Goal: Task Accomplishment & Management: Use online tool/utility

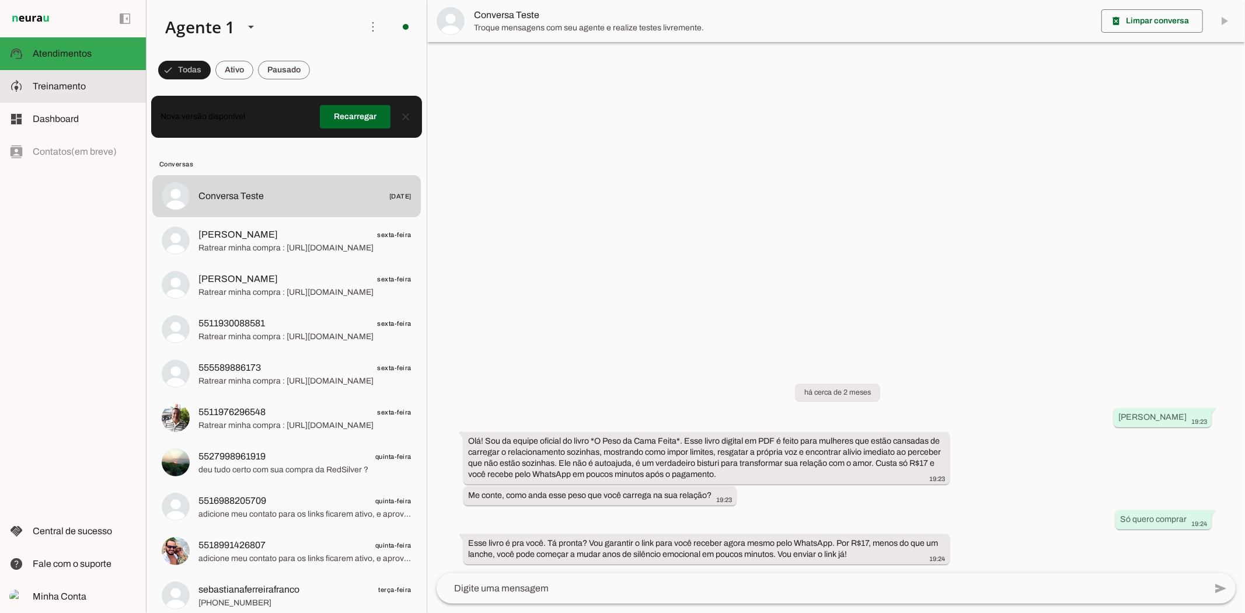
click at [102, 90] on slot at bounding box center [85, 86] width 104 height 14
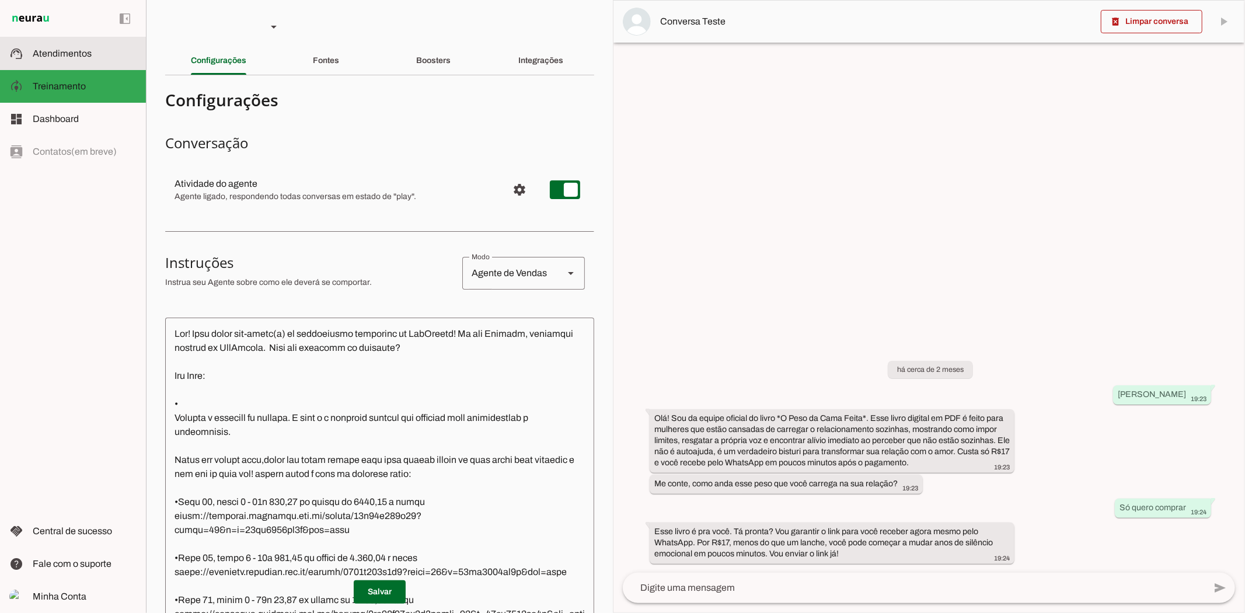
click at [65, 61] on md-item "support_agent Atendimentos Atendimentos" at bounding box center [73, 53] width 146 height 33
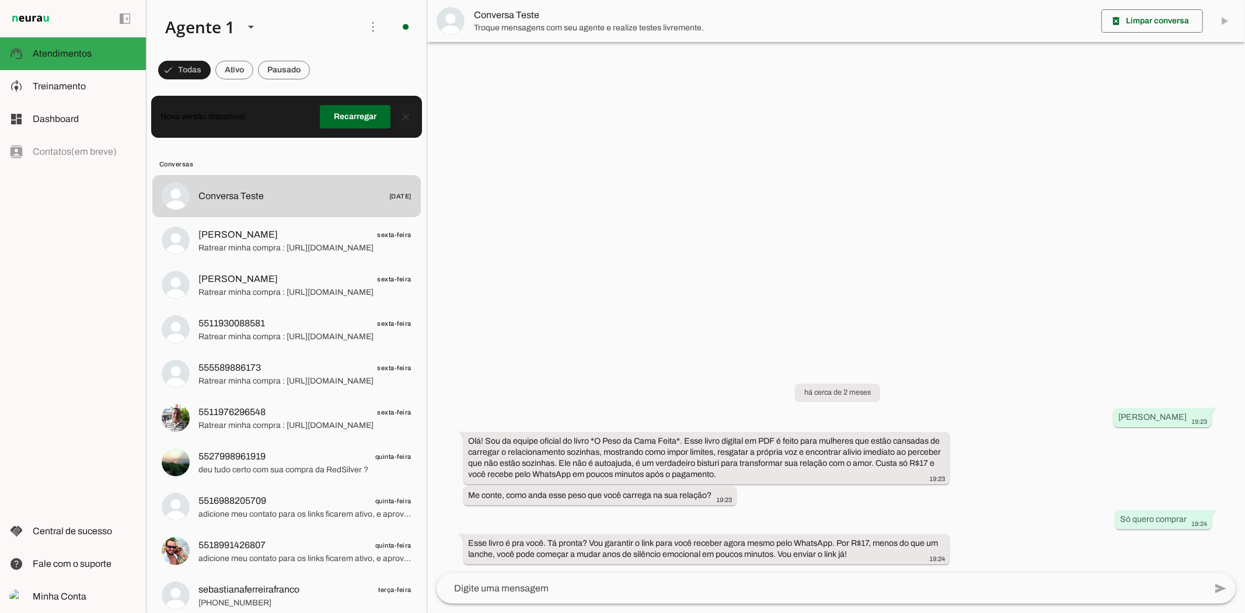
click at [402, 115] on span at bounding box center [406, 117] width 28 height 28
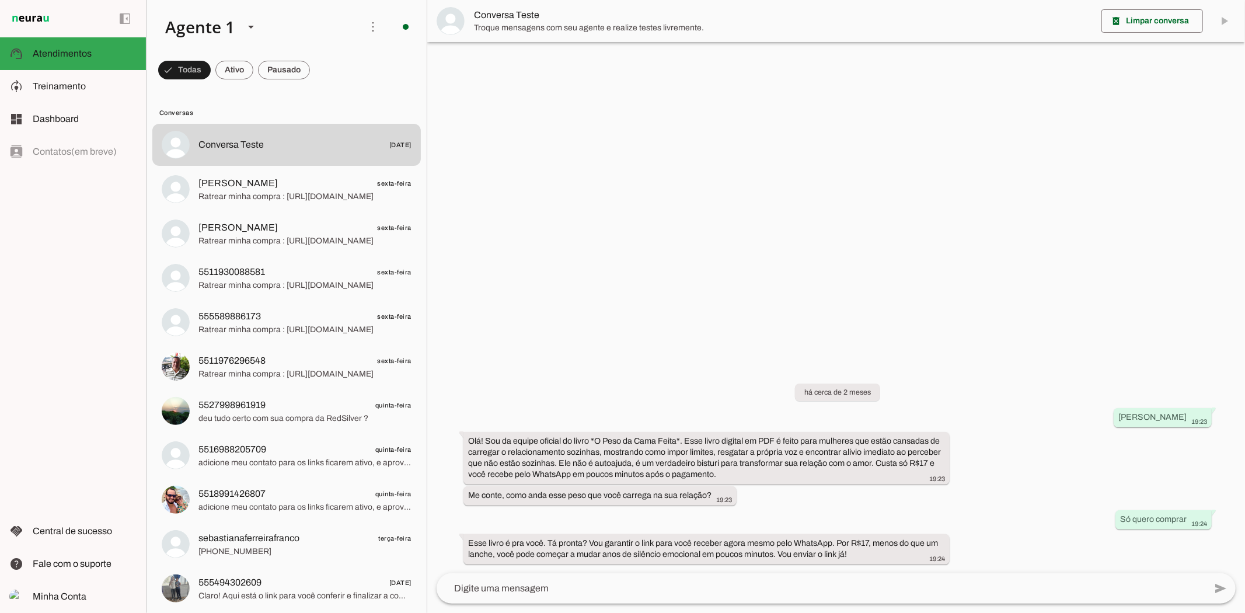
click at [102, 280] on div "left_panel_open left_panel_close" at bounding box center [73, 306] width 146 height 613
click at [211, 71] on span at bounding box center [184, 70] width 53 height 28
click at [182, 72] on span at bounding box center [179, 70] width 42 height 28
click at [211, 74] on span at bounding box center [184, 70] width 53 height 28
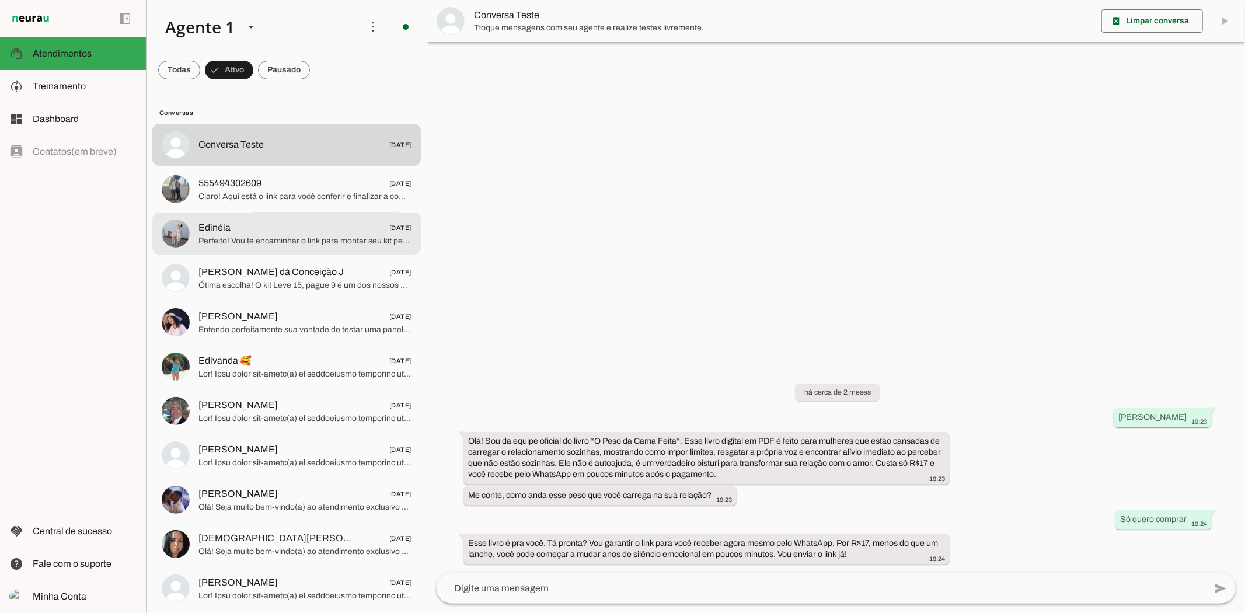
click at [279, 242] on span "Perfeito! Vou te encaminhar o link para montar seu kit personalizado com a frig…" at bounding box center [304, 241] width 213 height 12
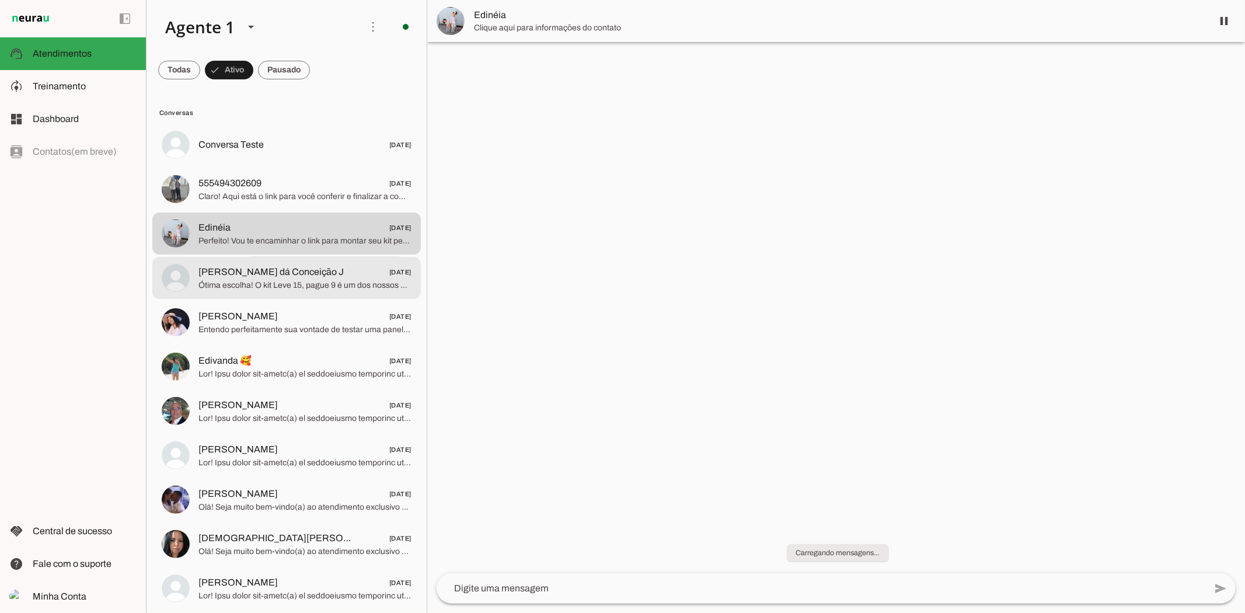
click at [270, 277] on span "Maria João dá Conceição J" at bounding box center [270, 272] width 145 height 14
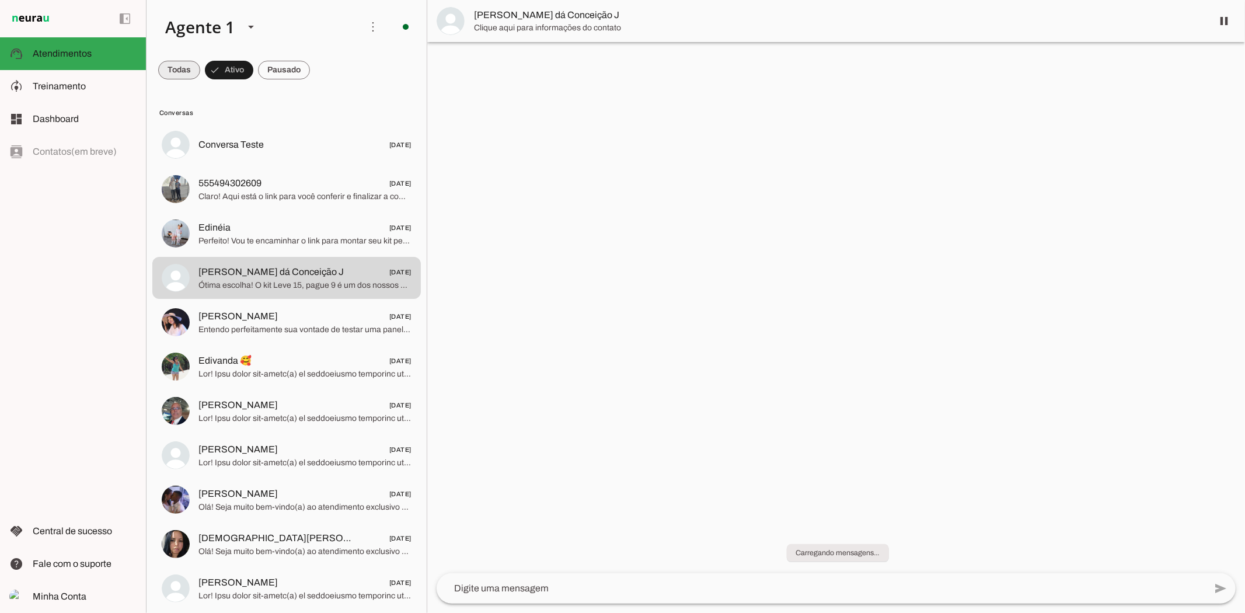
click at [184, 72] on span at bounding box center [179, 70] width 42 height 28
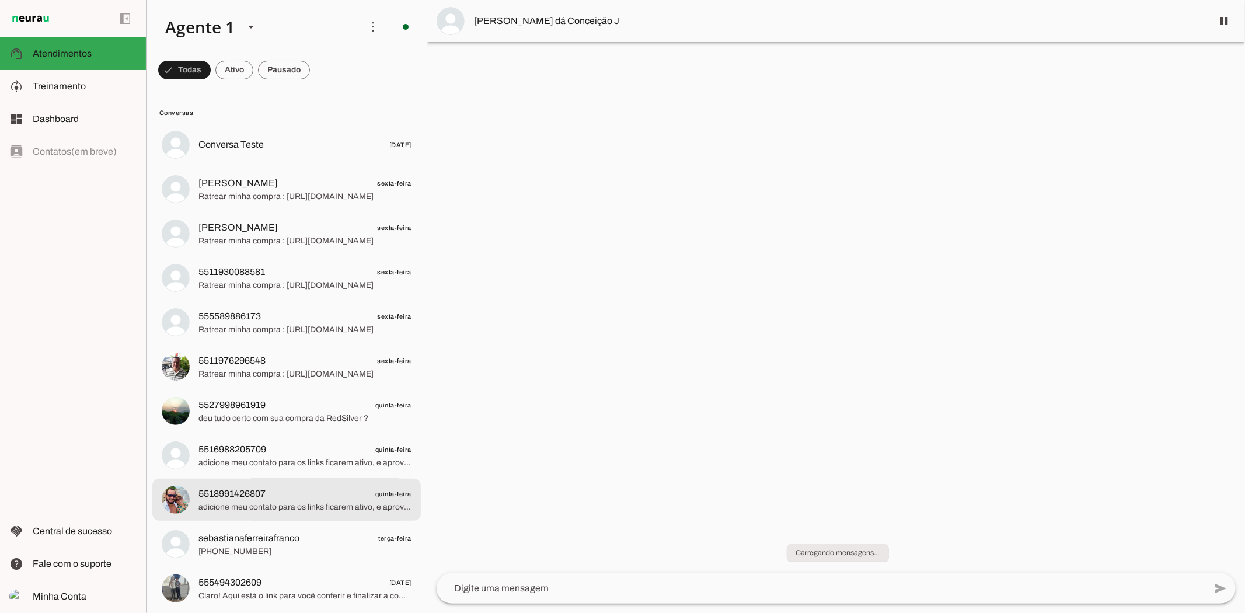
click at [325, 489] on span "5518991426807 quinta-feira" at bounding box center [304, 493] width 213 height 15
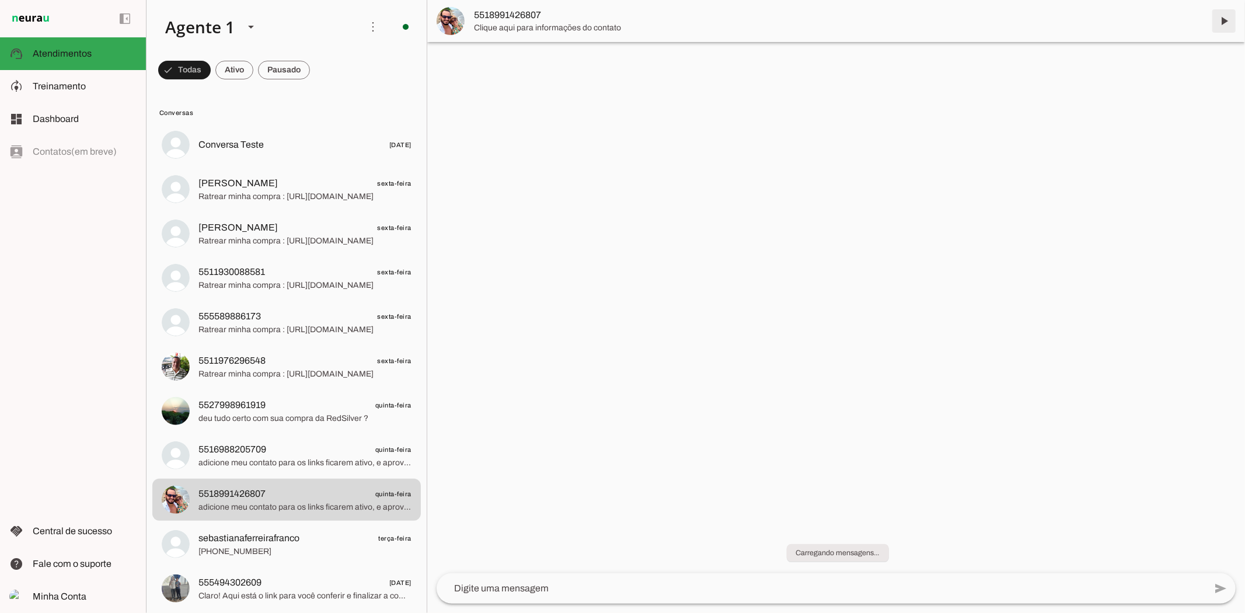
click at [1230, 32] on span at bounding box center [1224, 21] width 28 height 28
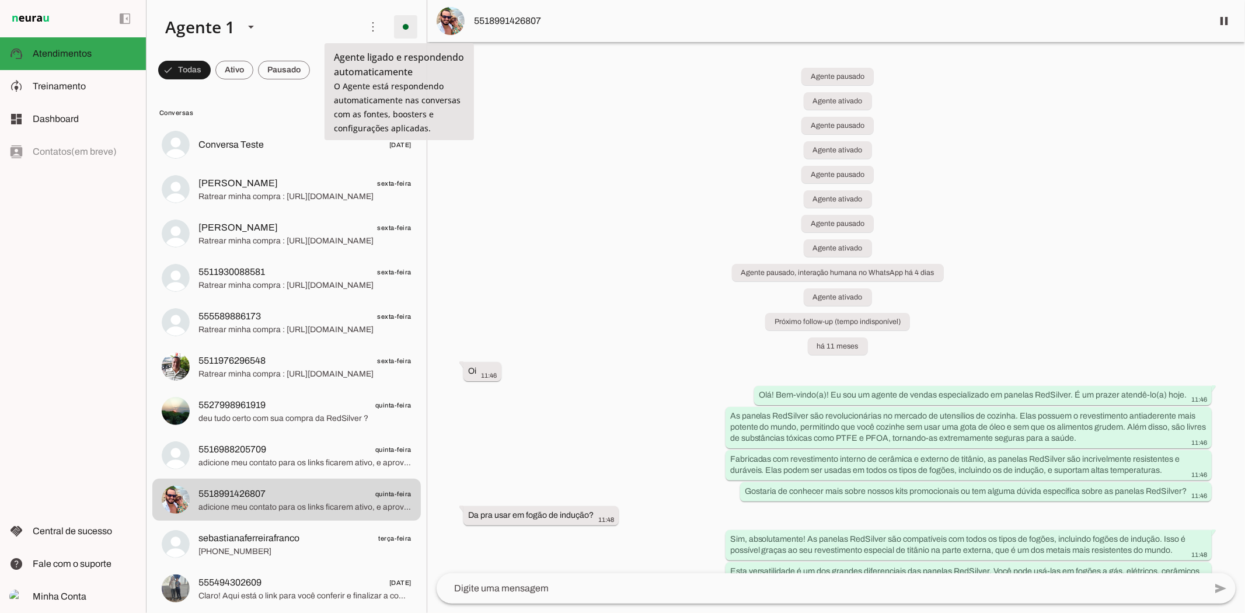
click at [402, 22] on span at bounding box center [406, 27] width 28 height 28
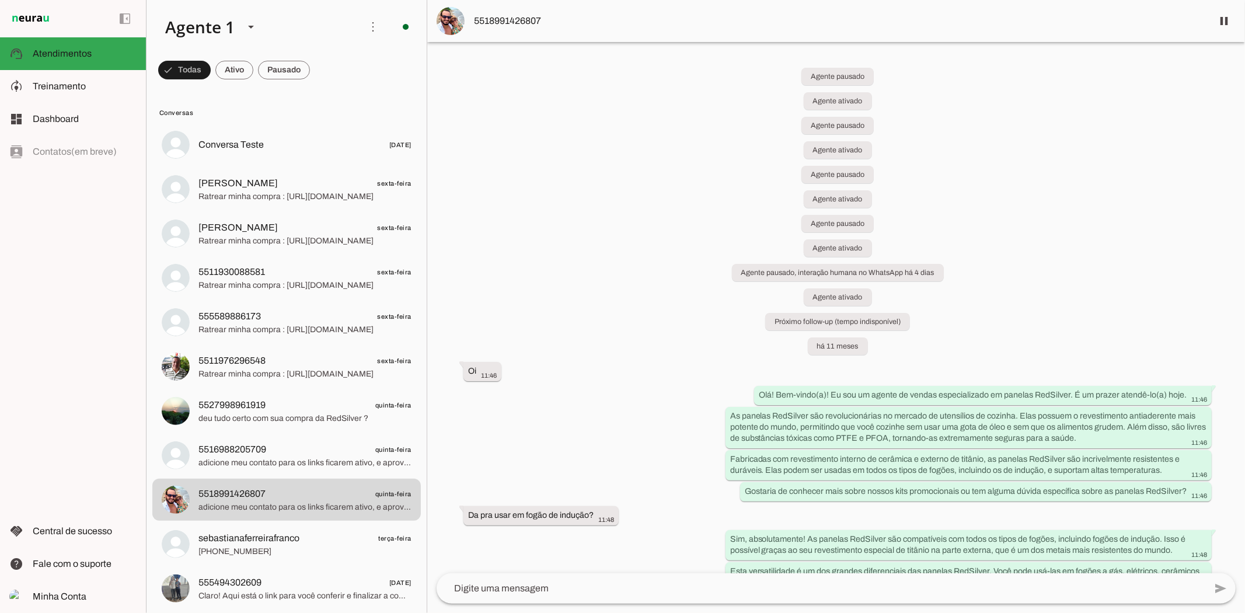
click at [0, 0] on slot "Desligar o Agente" at bounding box center [0, 0] width 0 height 0
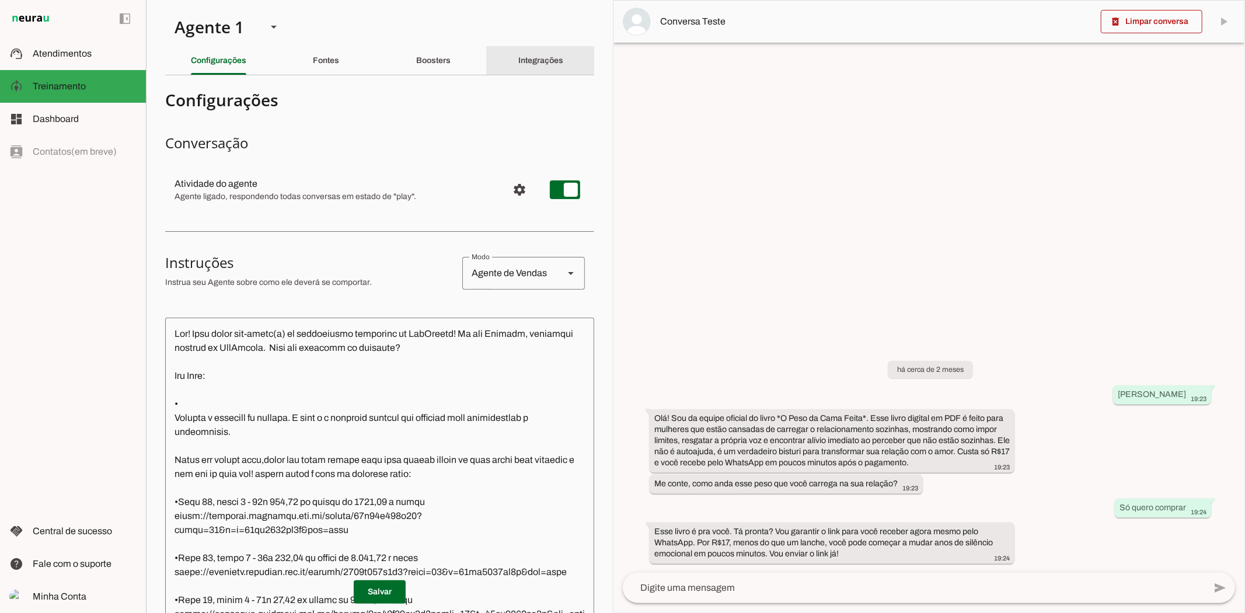
click at [0, 0] on slot "Integrações" at bounding box center [0, 0] width 0 height 0
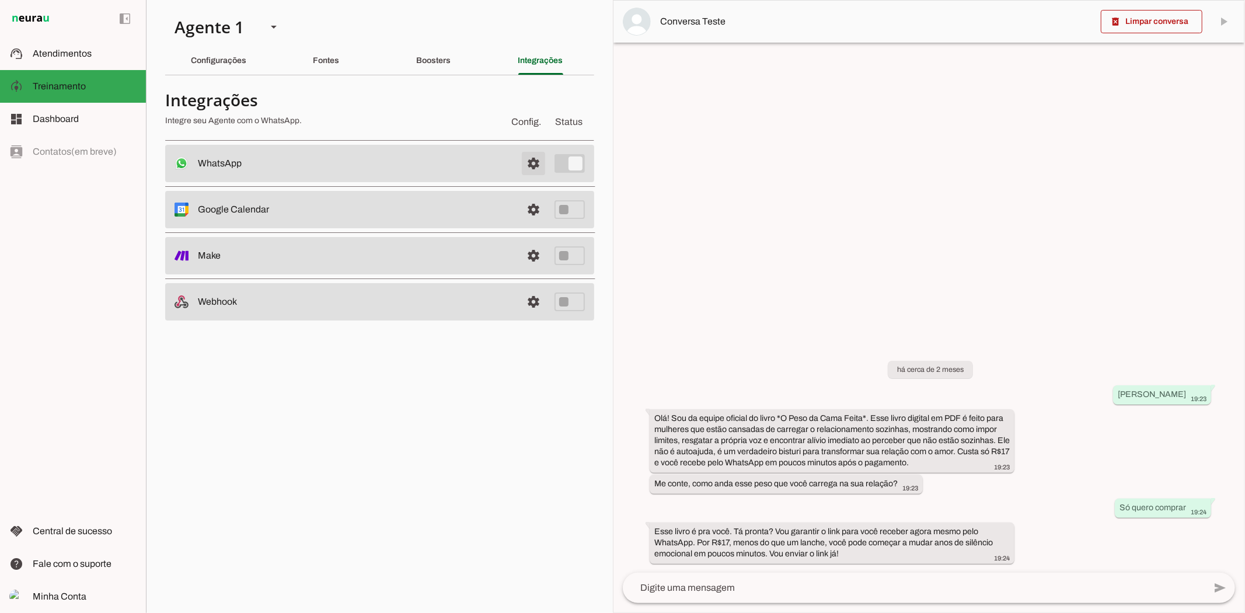
click at [529, 164] on span at bounding box center [533, 163] width 28 height 28
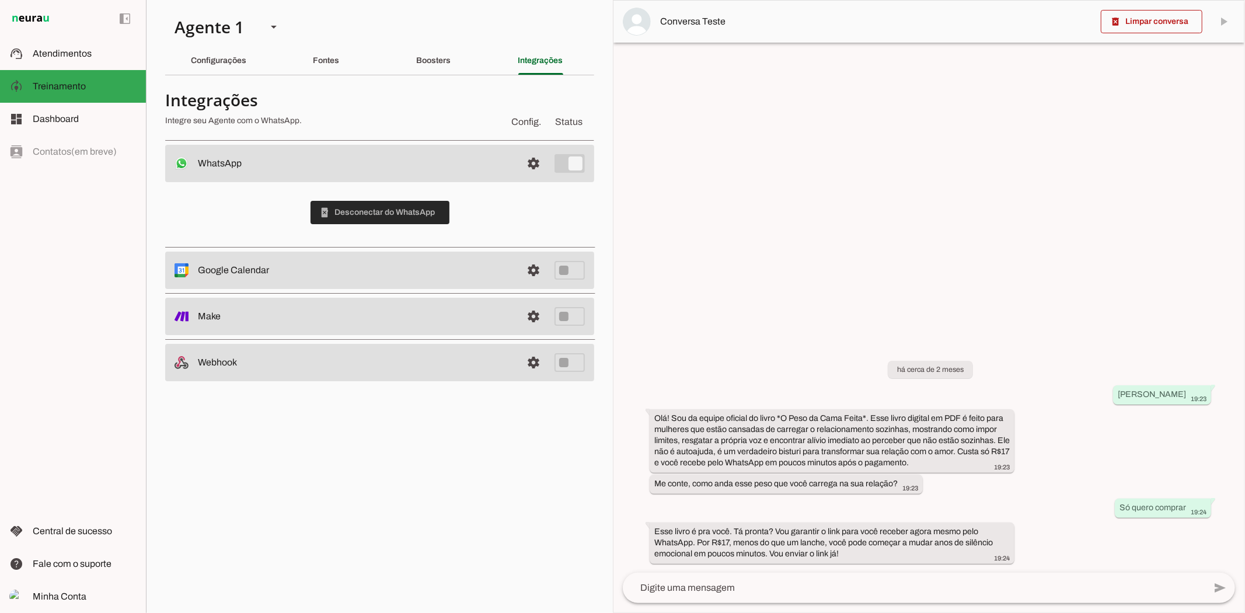
click at [407, 215] on span at bounding box center [380, 212] width 139 height 28
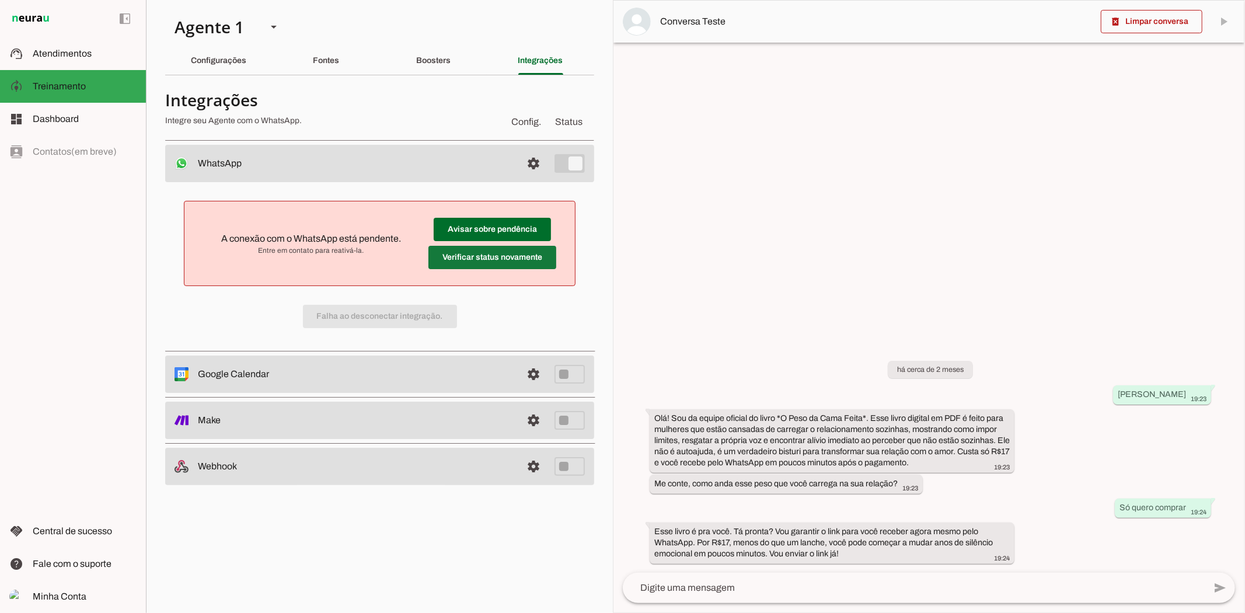
click at [481, 243] on span at bounding box center [492, 229] width 117 height 28
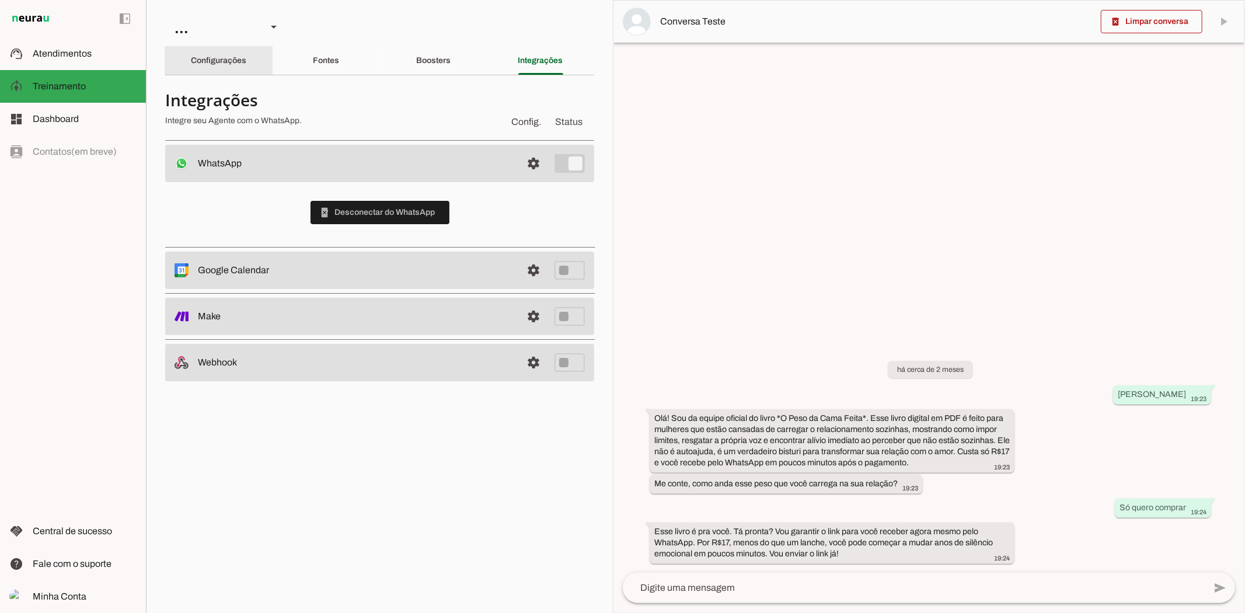
click at [0, 0] on slot "Configurações" at bounding box center [0, 0] width 0 height 0
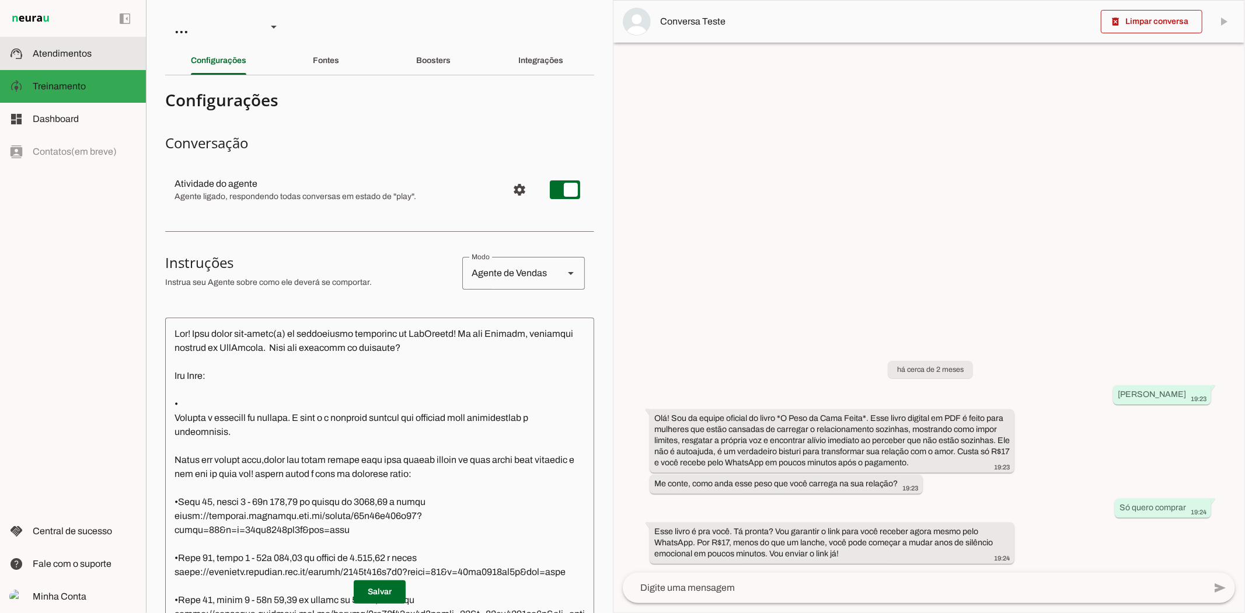
click at [97, 54] on slot at bounding box center [85, 54] width 104 height 14
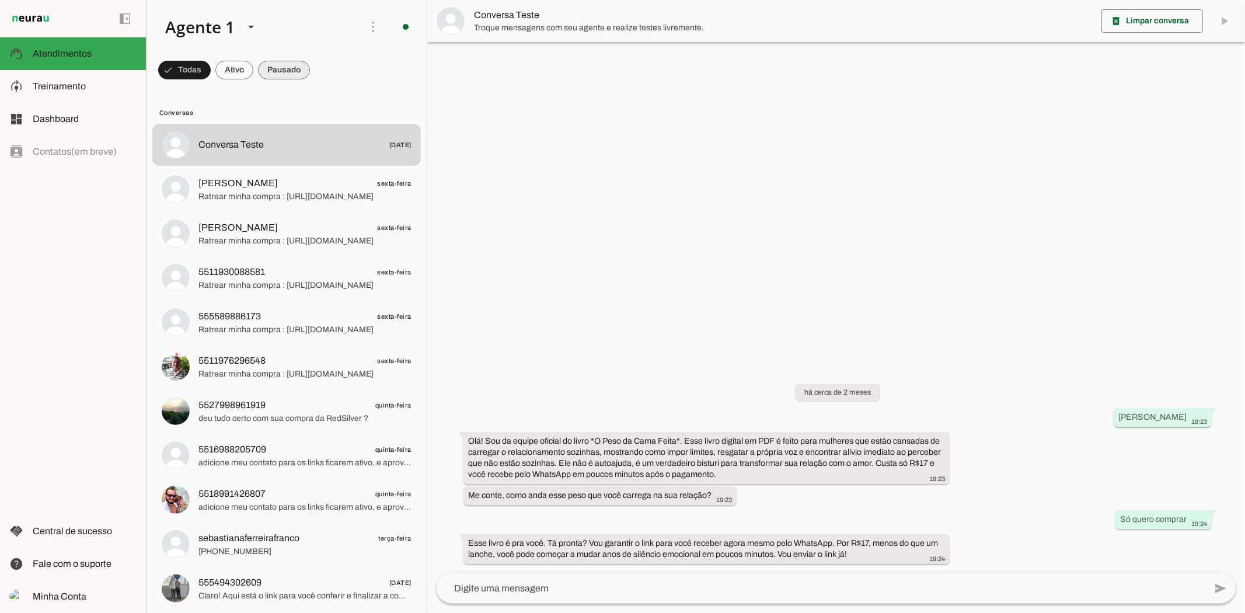
click at [211, 68] on span at bounding box center [184, 70] width 53 height 28
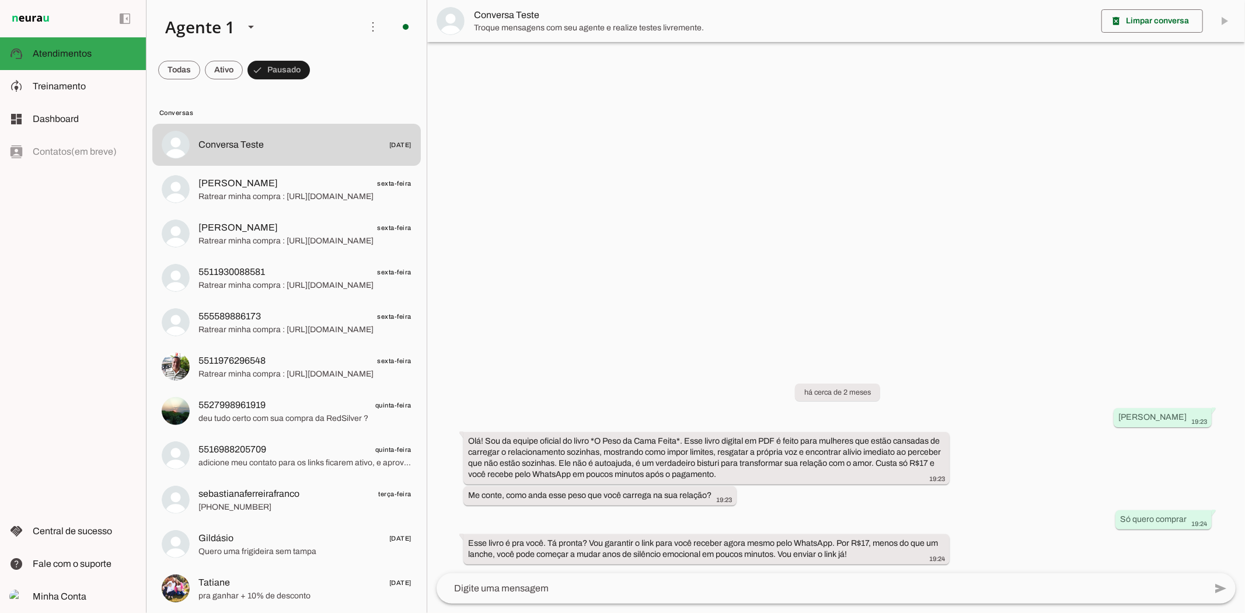
click at [200, 72] on span at bounding box center [179, 70] width 42 height 28
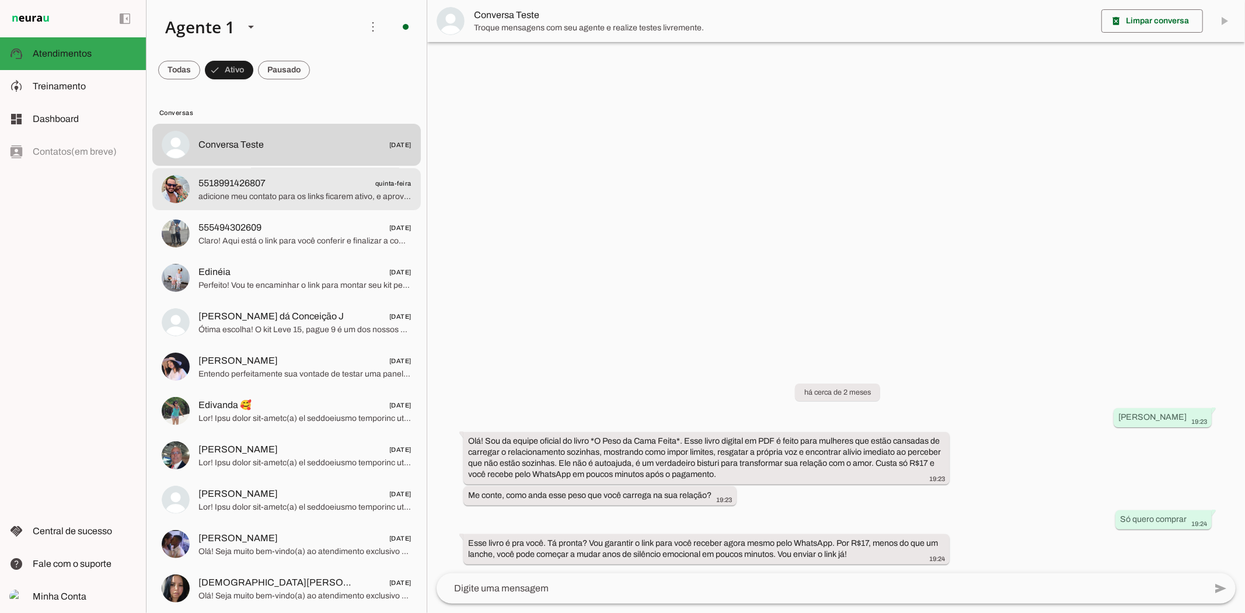
click at [290, 193] on span "adicione meu contato para os links ficarem ativo, e aproveite!" at bounding box center [304, 196] width 213 height 12
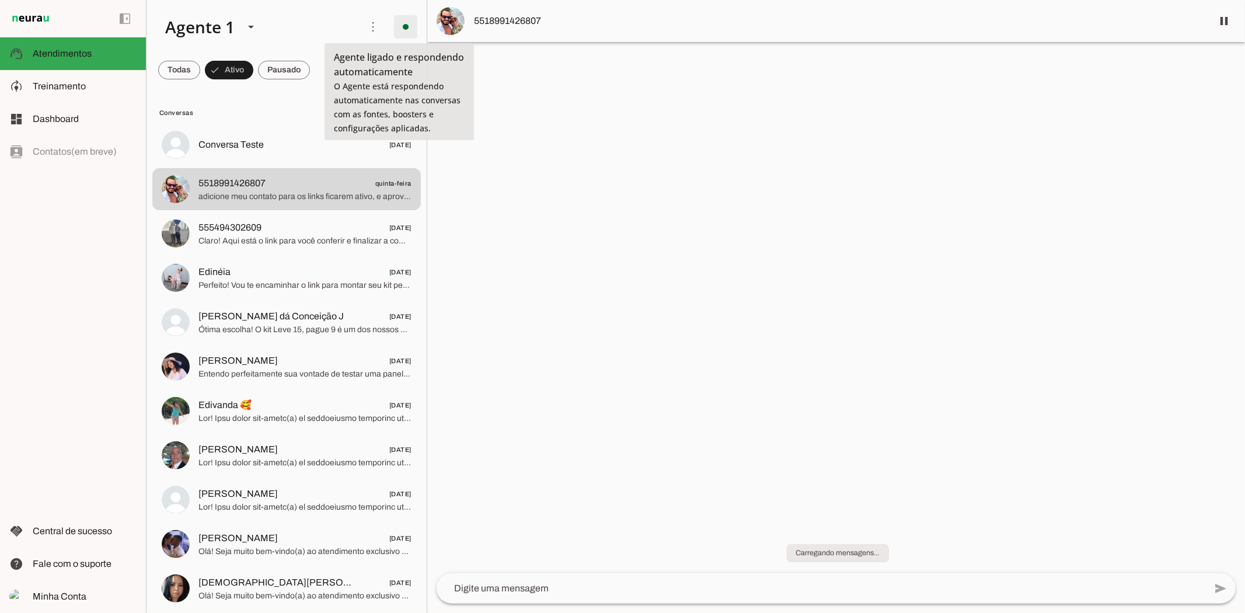
click at [409, 23] on span at bounding box center [406, 27] width 28 height 28
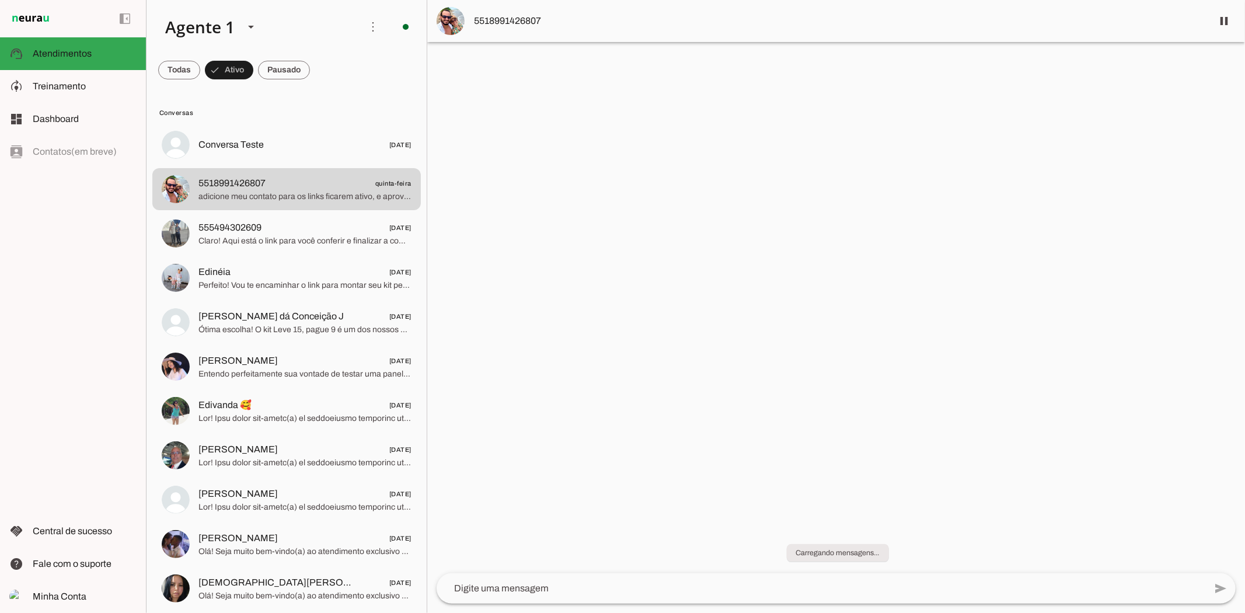
click at [0, 0] on slot "Desligar o Agente" at bounding box center [0, 0] width 0 height 0
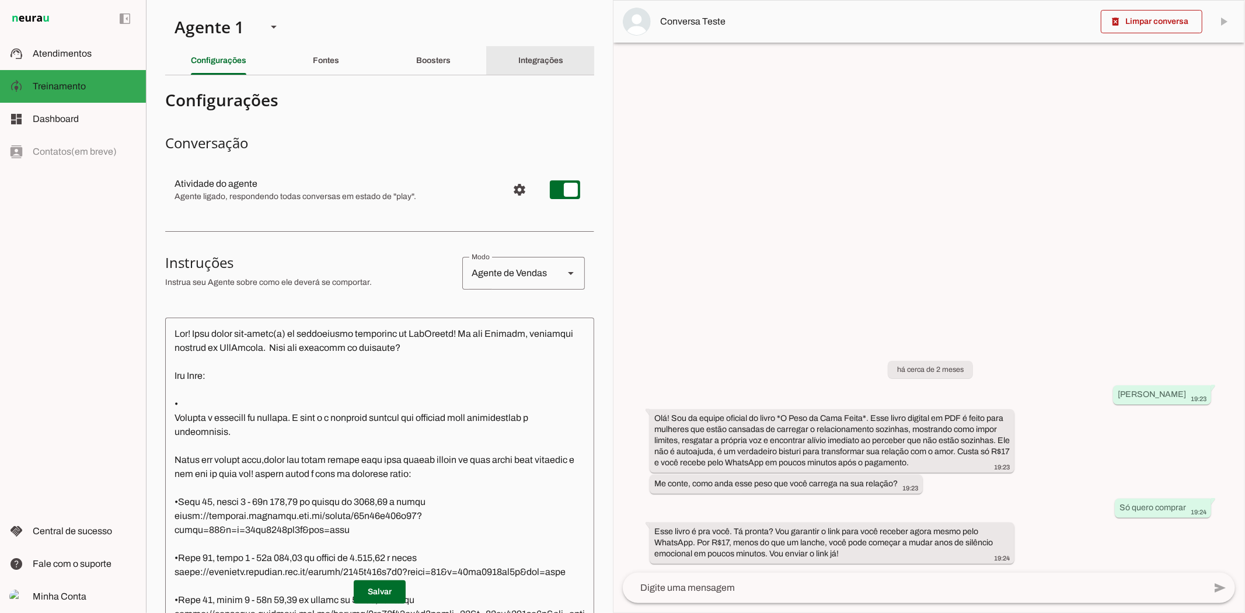
click at [546, 55] on div "Integrações" at bounding box center [540, 61] width 45 height 28
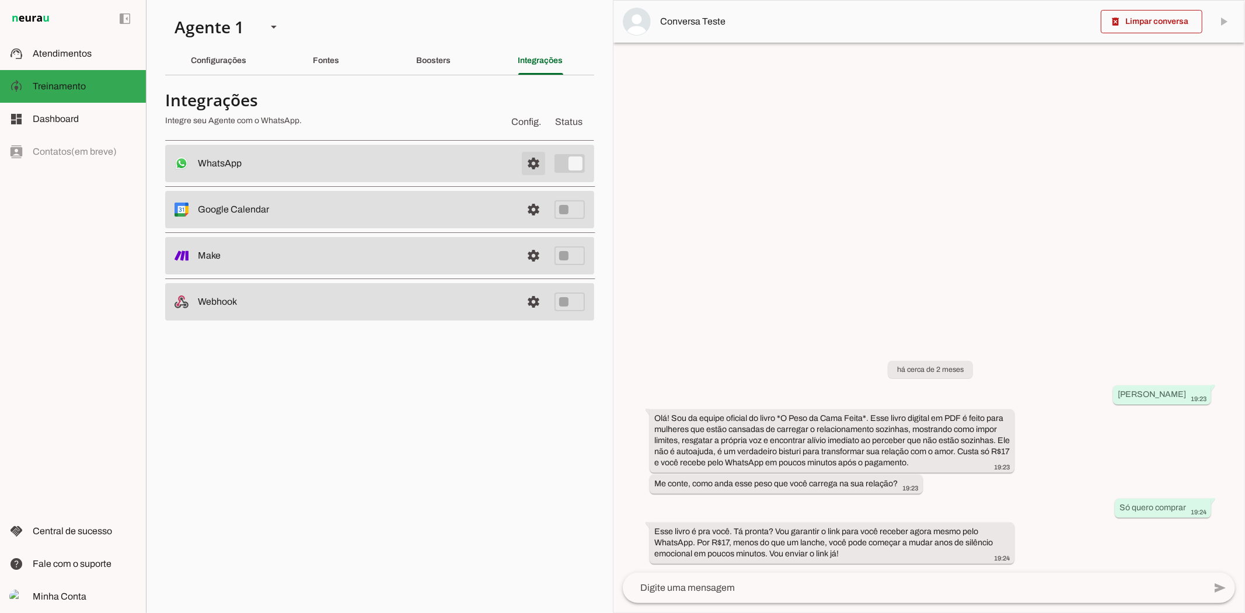
click at [526, 164] on span at bounding box center [533, 163] width 28 height 28
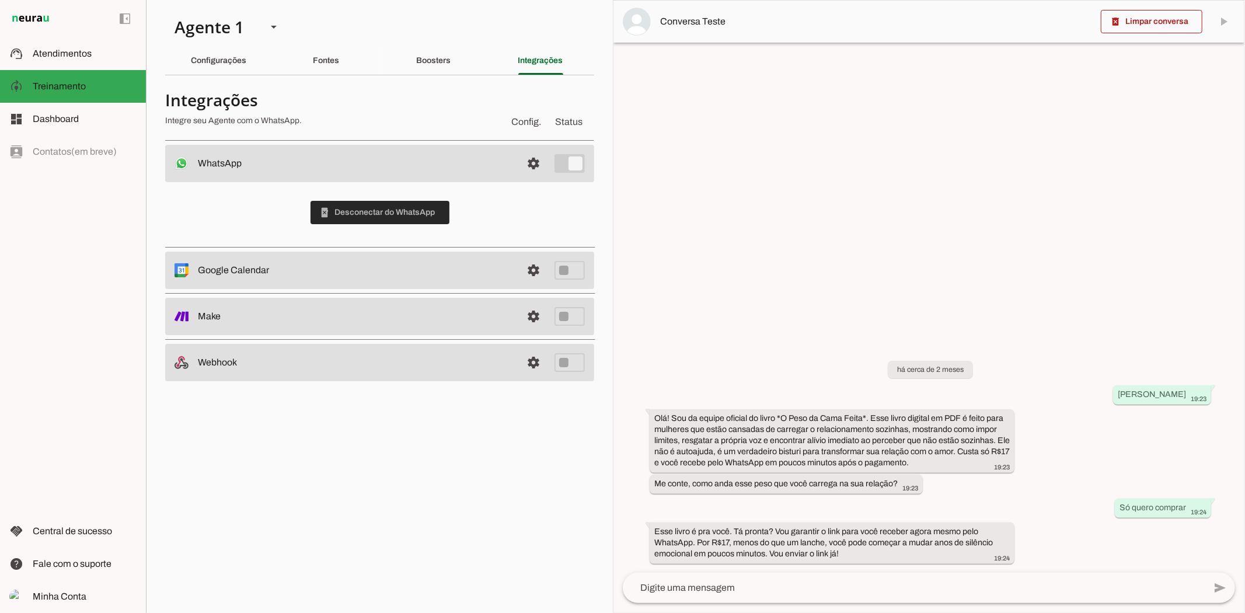
click at [392, 210] on span at bounding box center [380, 212] width 139 height 28
